Goal: Information Seeking & Learning: Learn about a topic

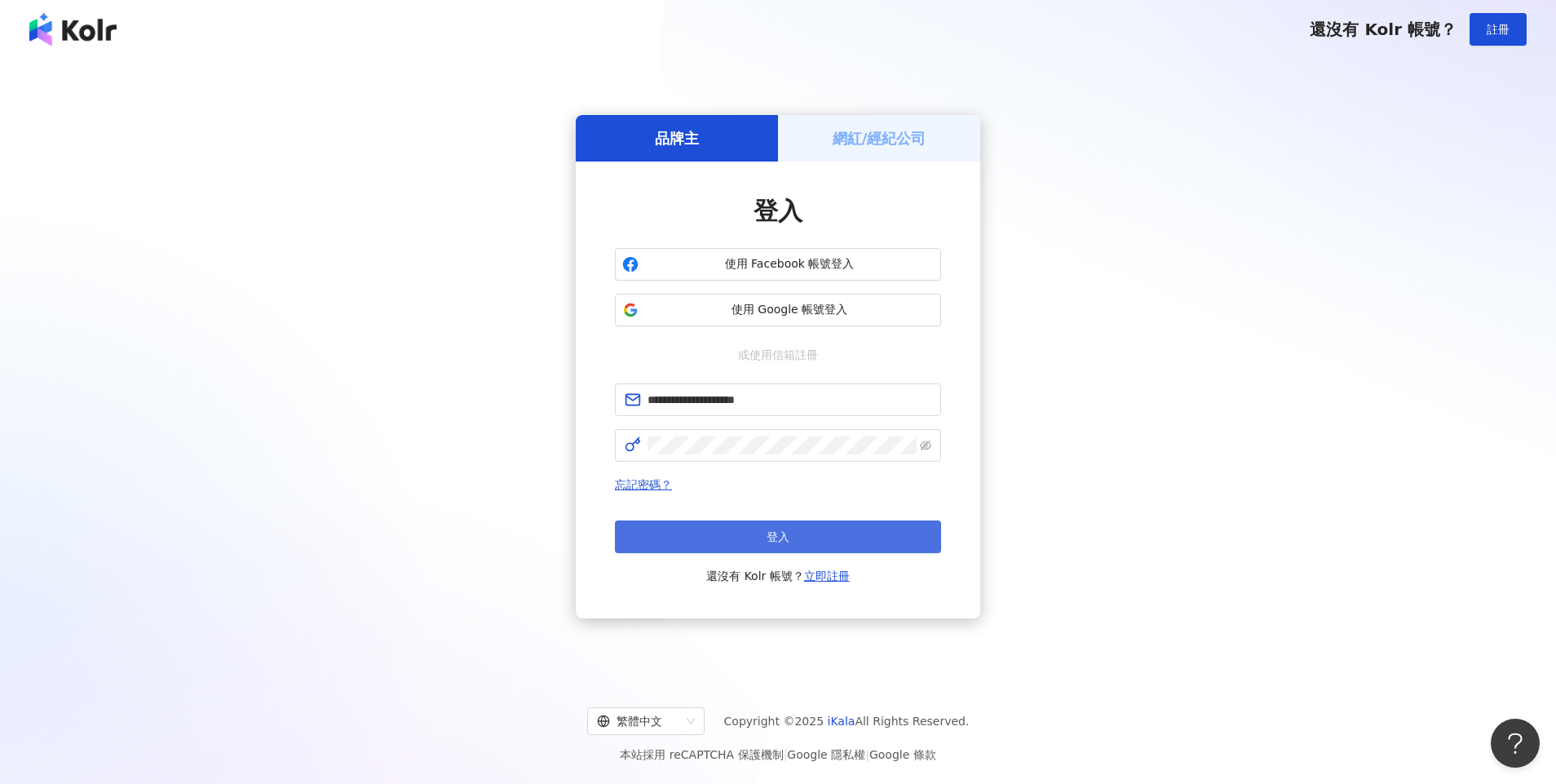
click at [723, 535] on button "登入" at bounding box center [778, 536] width 327 height 32
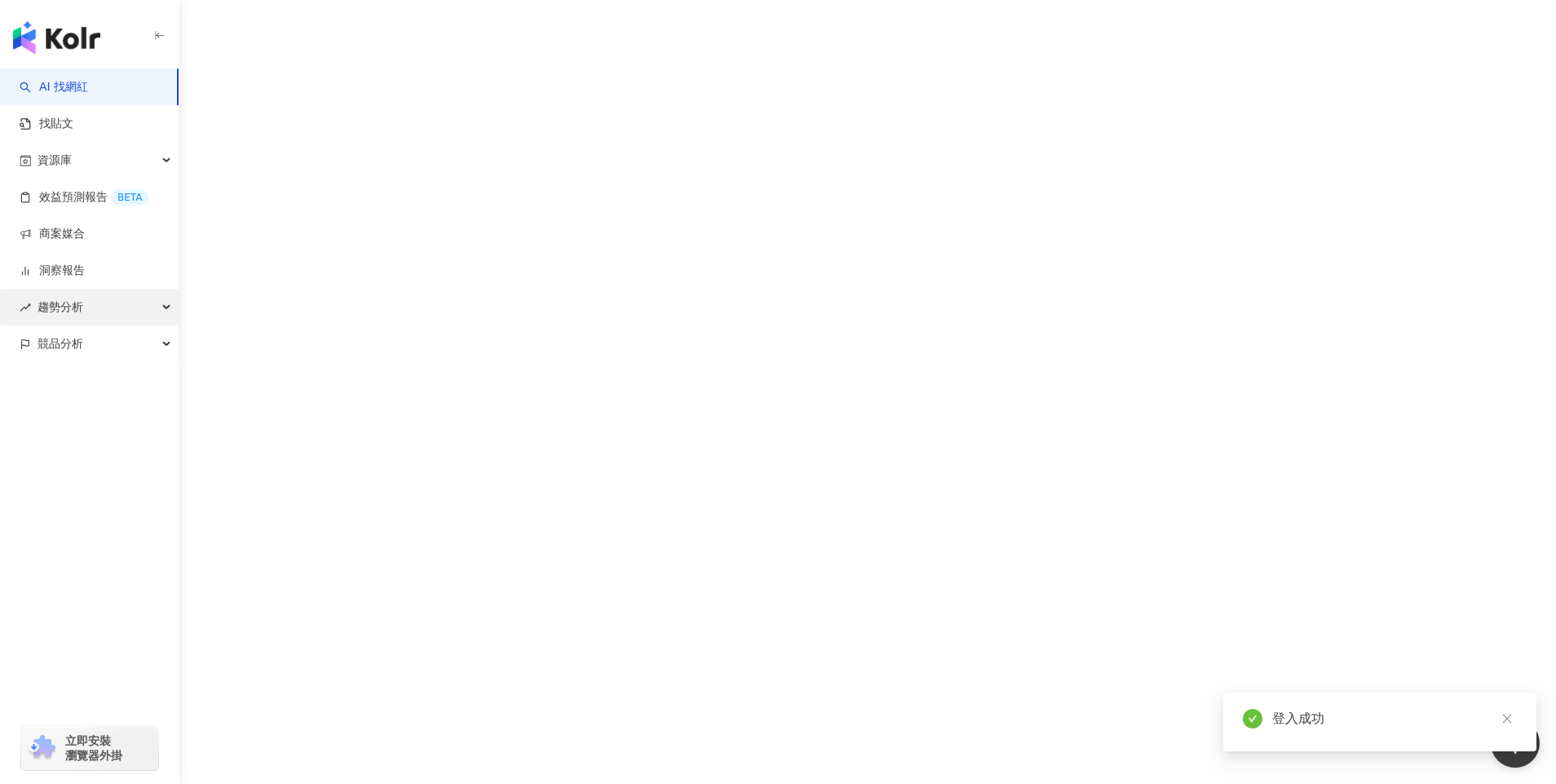
click at [119, 304] on div "趨勢分析" at bounding box center [89, 307] width 178 height 37
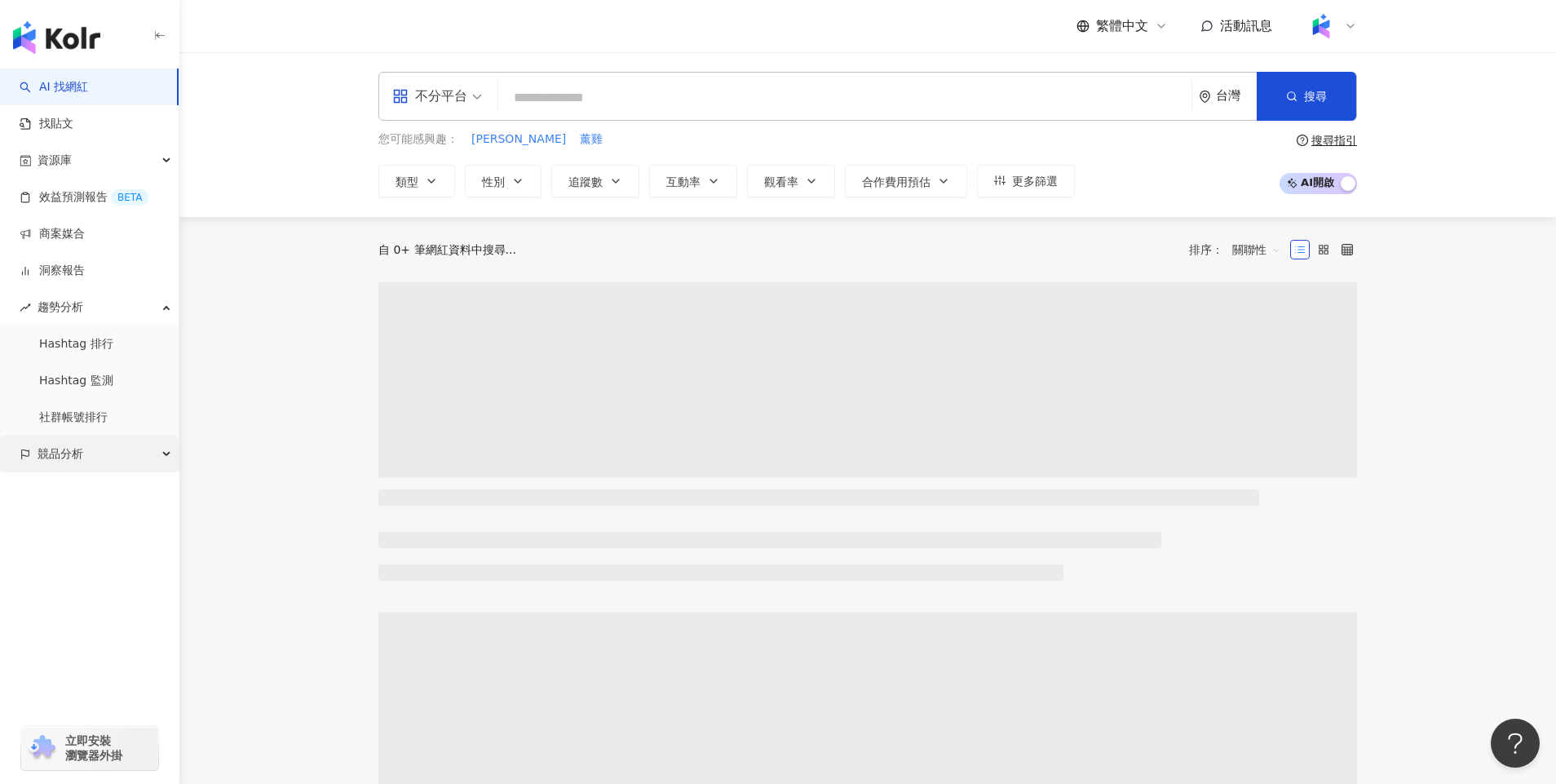
click at [90, 461] on div "競品分析" at bounding box center [89, 454] width 178 height 37
click at [99, 351] on link "Hashtag 排行" at bounding box center [76, 344] width 75 height 17
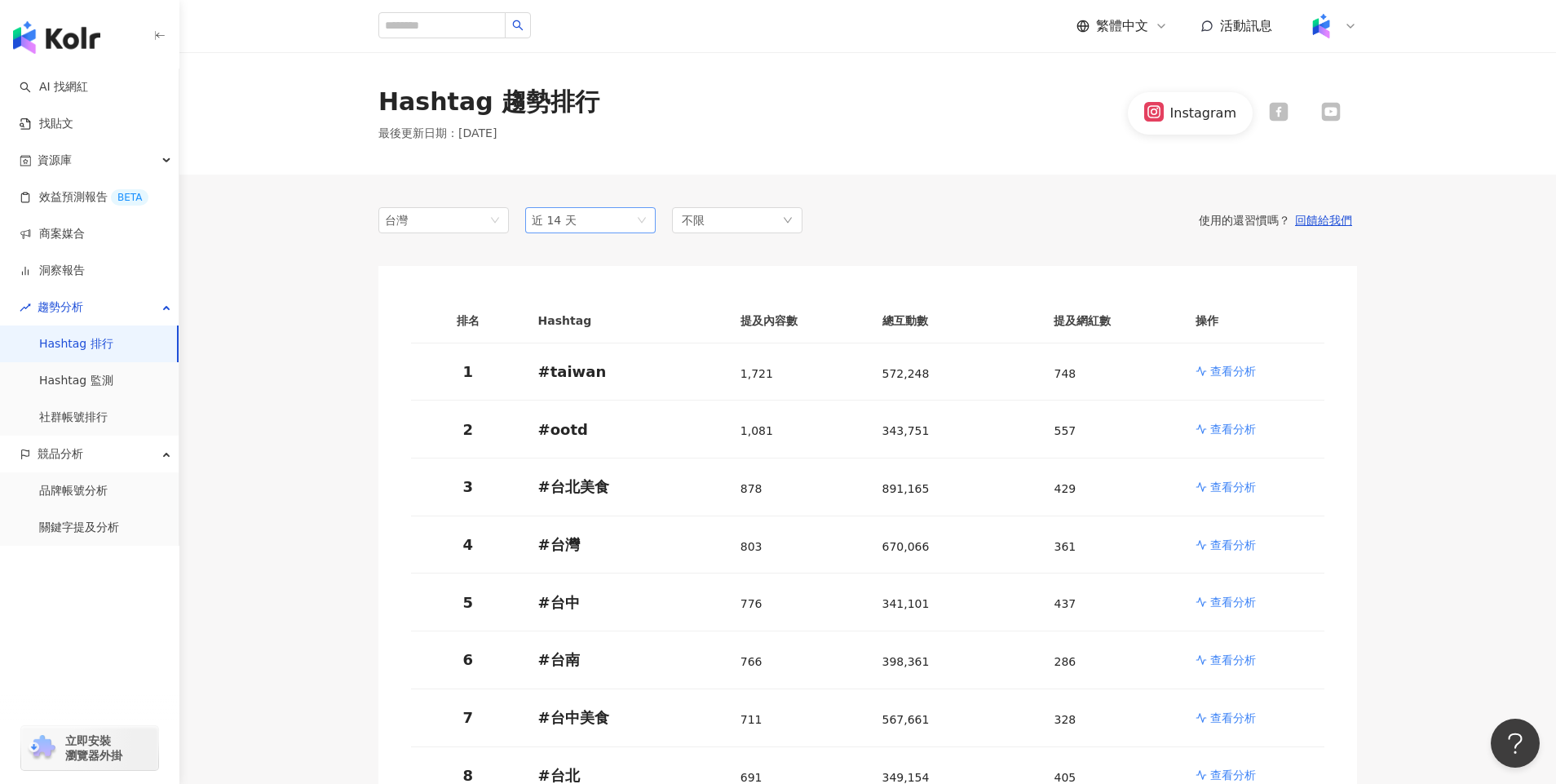
click at [619, 223] on span "近 14 天" at bounding box center [591, 220] width 118 height 25
click at [584, 331] on div "近六個月" at bounding box center [590, 336] width 104 height 18
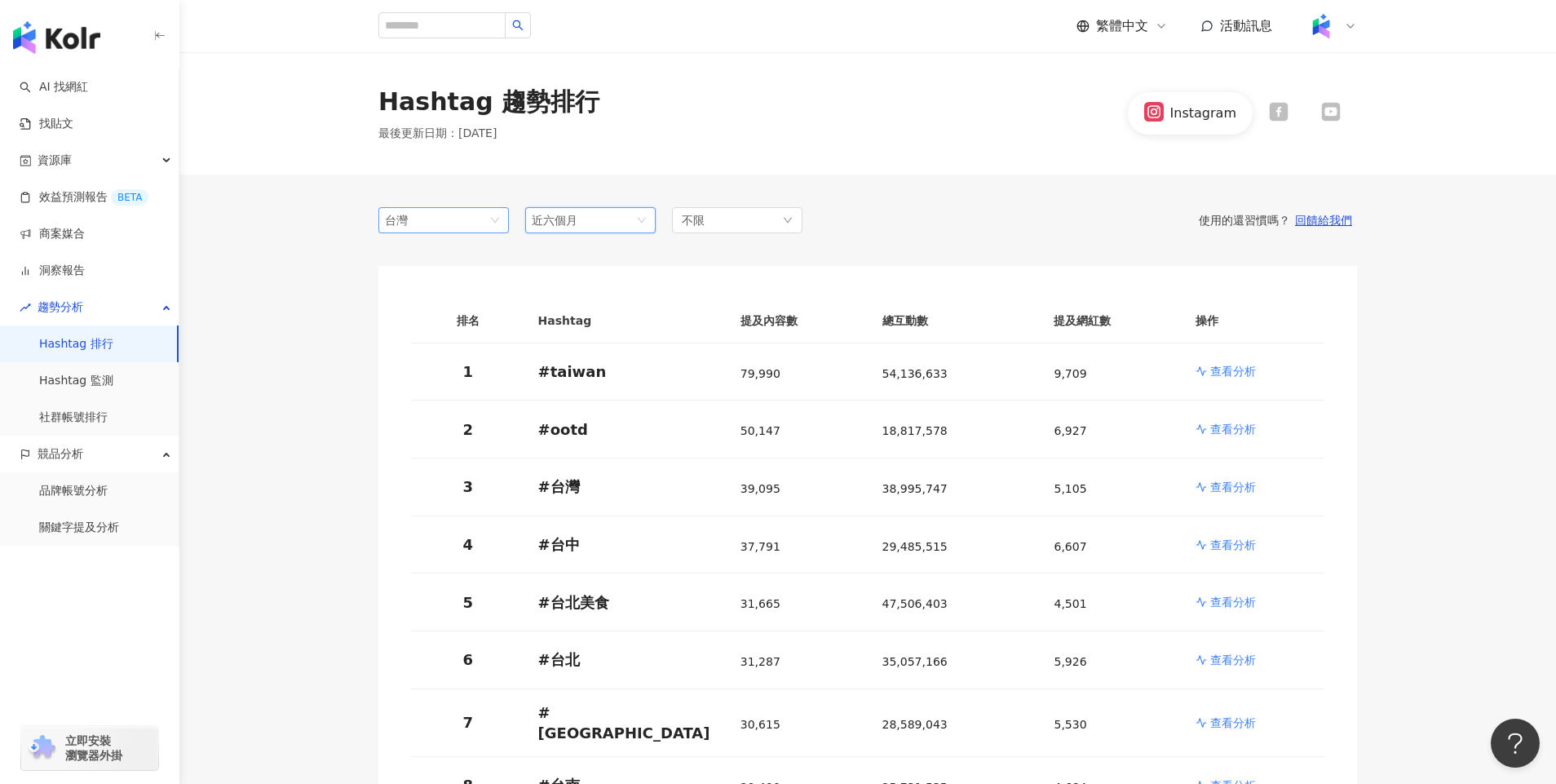
click at [488, 220] on span "台灣" at bounding box center [443, 220] width 118 height 25
click at [459, 392] on div "美國" at bounding box center [443, 392] width 104 height 18
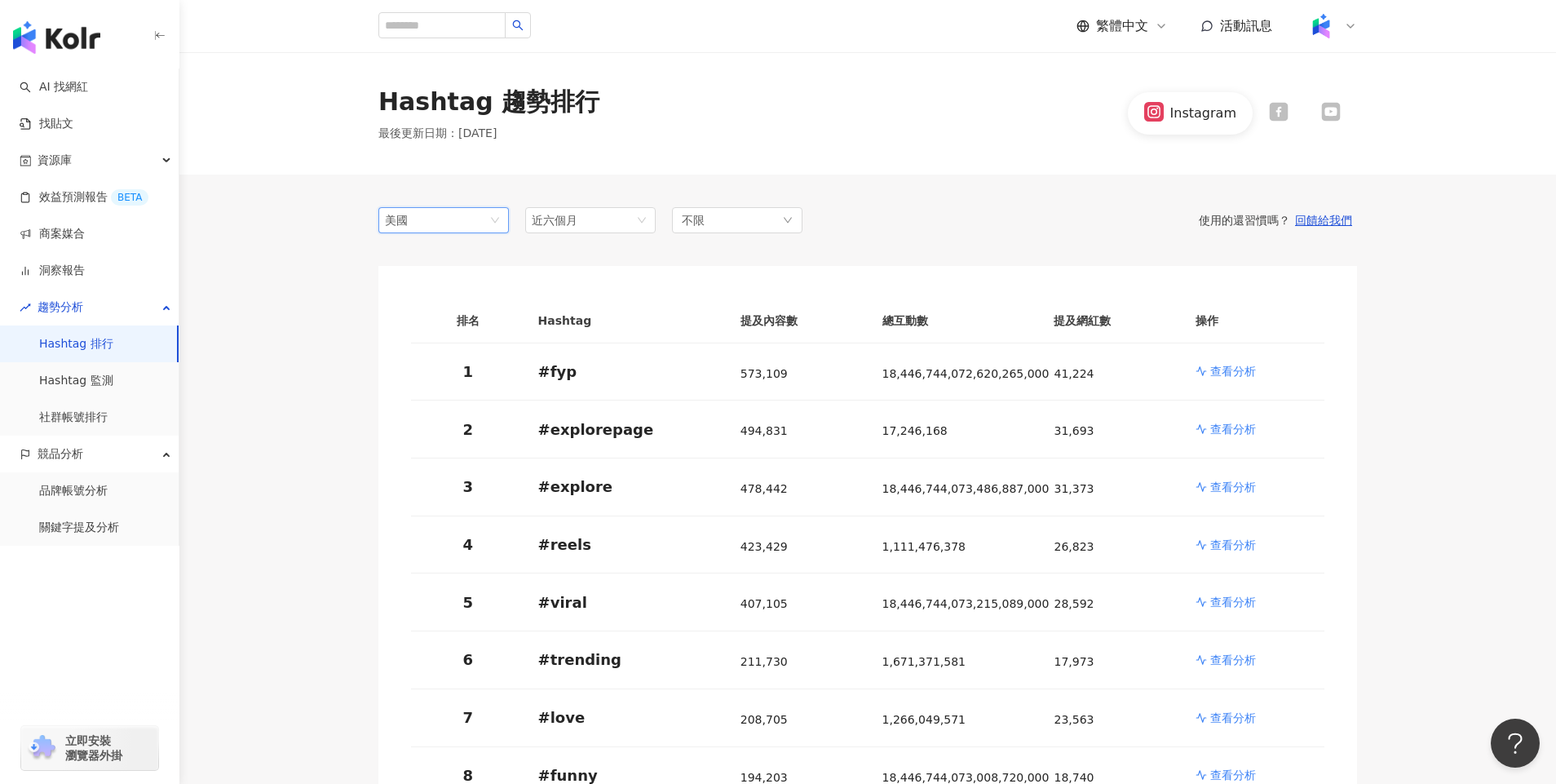
click at [1285, 109] on icon at bounding box center [1278, 111] width 18 height 18
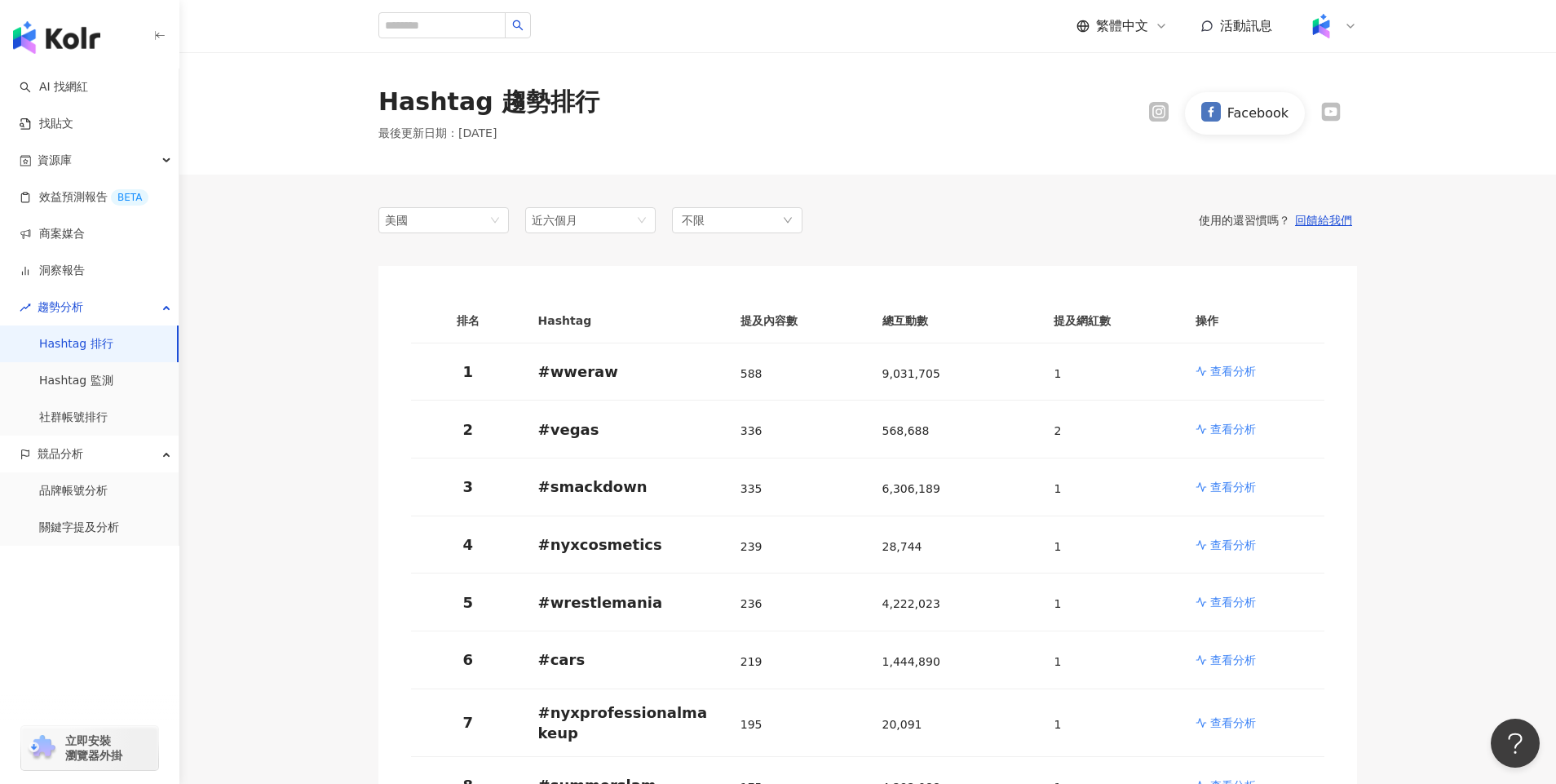
click at [1329, 127] on div "Facebook" at bounding box center [1244, 112] width 224 height 41
click at [1329, 110] on icon at bounding box center [1331, 111] width 4 height 4
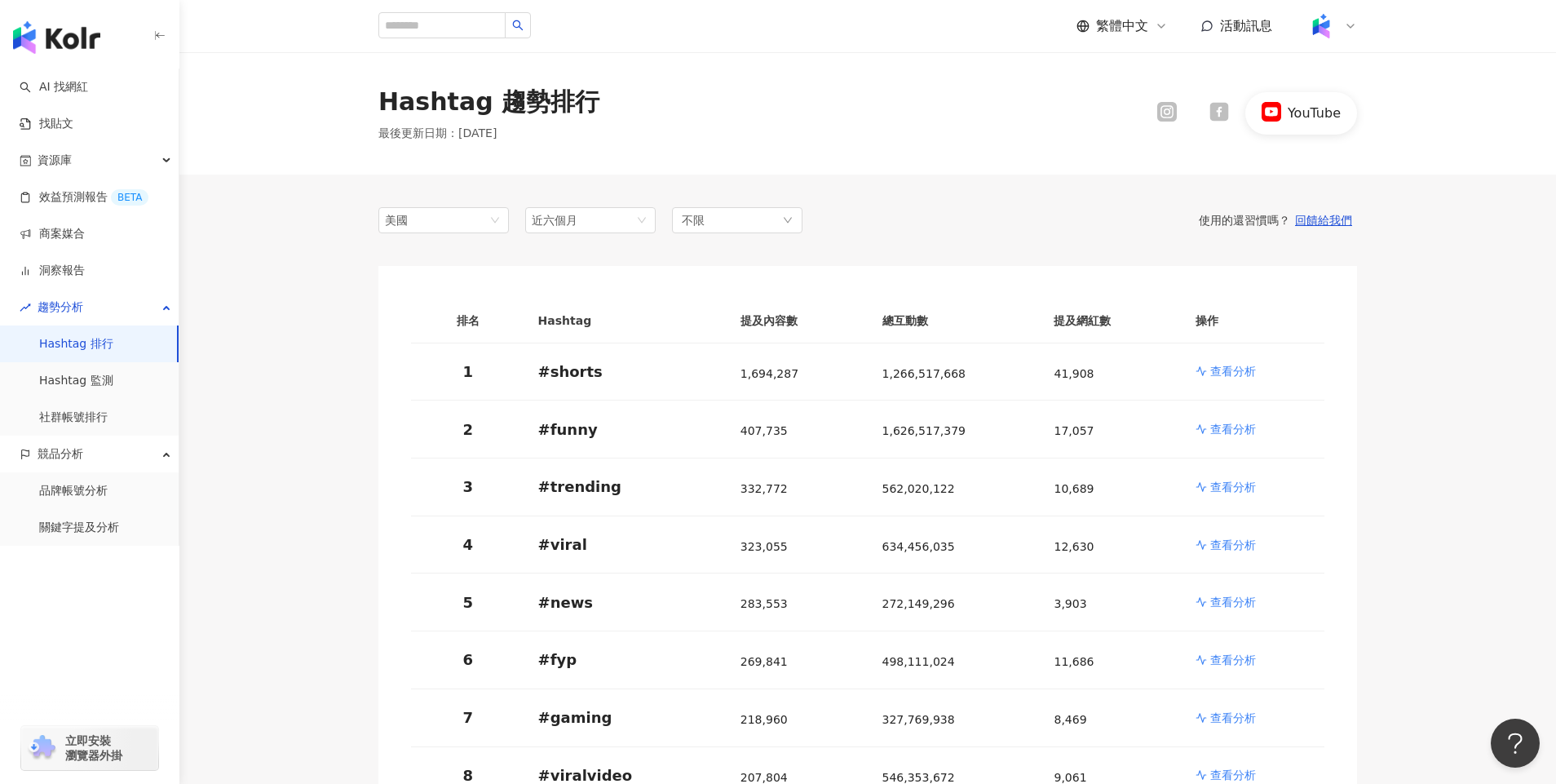
click at [1163, 113] on icon at bounding box center [1167, 112] width 11 height 11
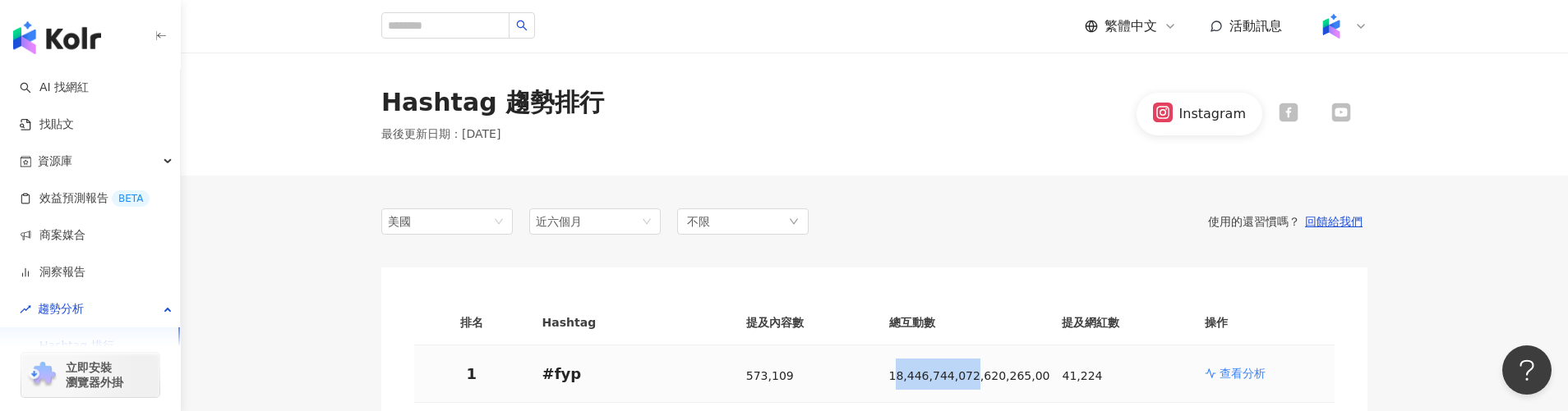
drag, startPoint x: 895, startPoint y: 377, endPoint x: 969, endPoint y: 383, distance: 74.2
click at [969, 383] on span "18,446,744,072,620,265,000" at bounding box center [973, 374] width 168 height 31
click at [991, 382] on span "18,446,744,072,620,265,000" at bounding box center [973, 376] width 168 height 13
